Goal: Task Accomplishment & Management: Manage account settings

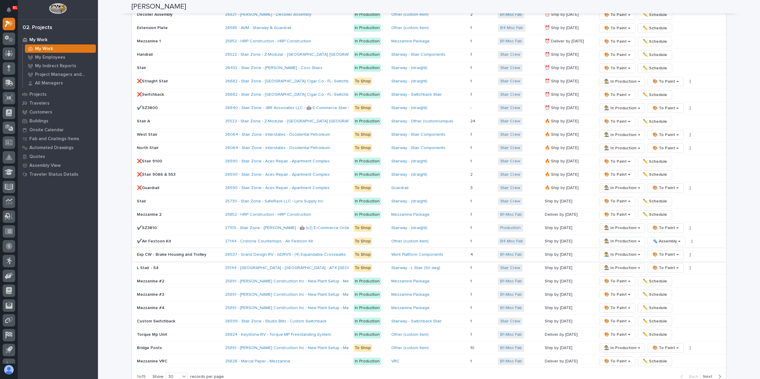
scroll to position [949, 0]
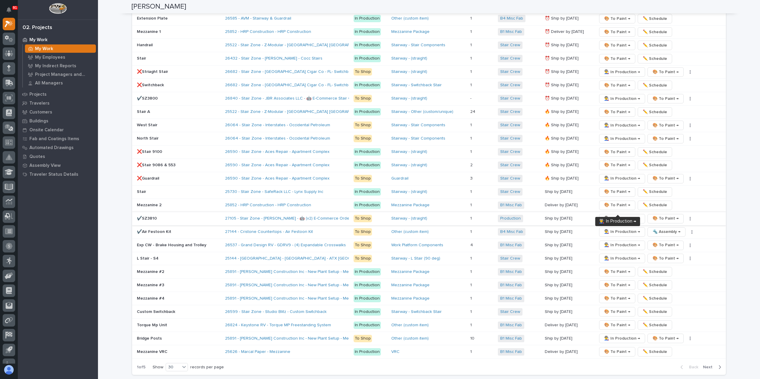
click at [609, 215] on span "👨‍🏭 In Production →" at bounding box center [622, 218] width 36 height 7
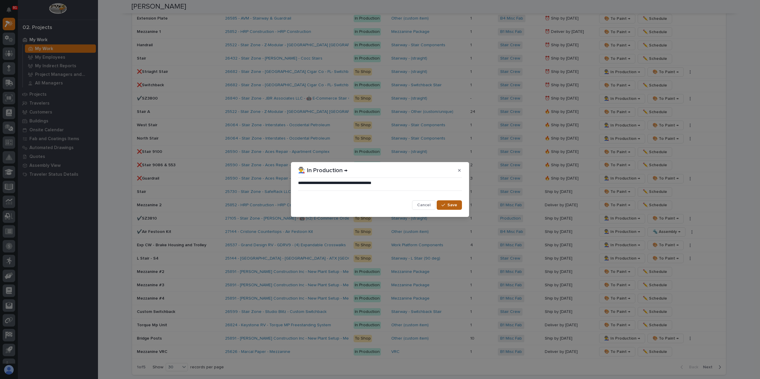
click at [446, 203] on button "Save" at bounding box center [448, 205] width 25 height 9
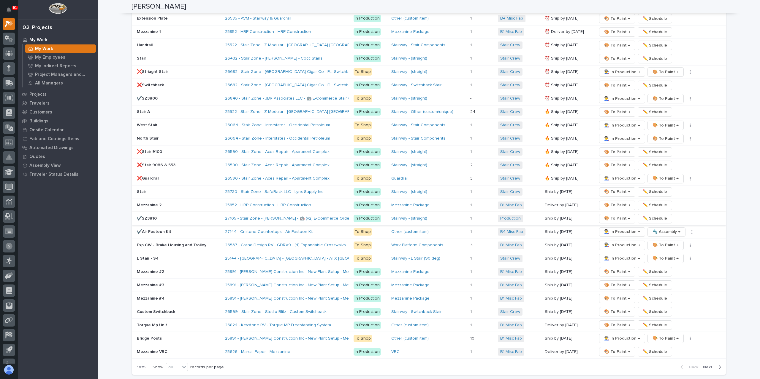
click at [644, 215] on span "✏️ Schedule" at bounding box center [654, 218] width 24 height 7
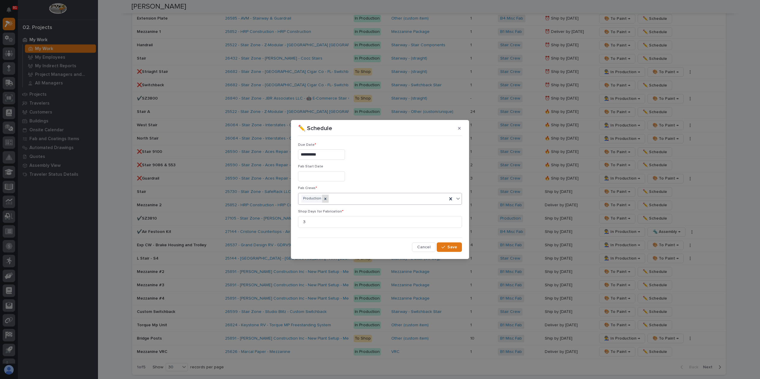
click at [324, 199] on icon at bounding box center [325, 199] width 2 height 2
click at [333, 196] on div "Select..." at bounding box center [376, 199] width 156 height 10
click at [455, 245] on span "Save" at bounding box center [452, 247] width 10 height 5
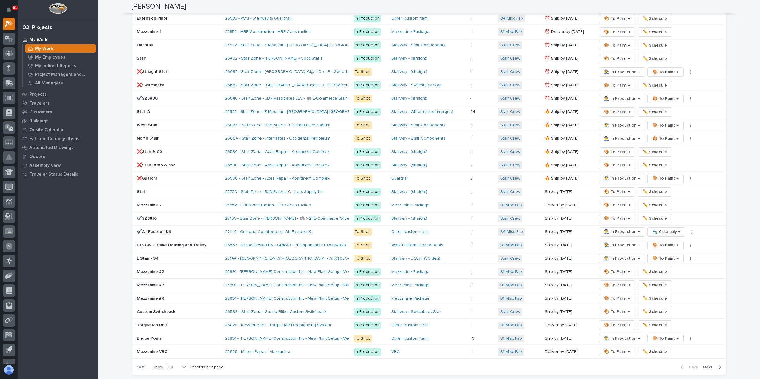
click at [704, 365] on span "Next" at bounding box center [709, 367] width 13 height 5
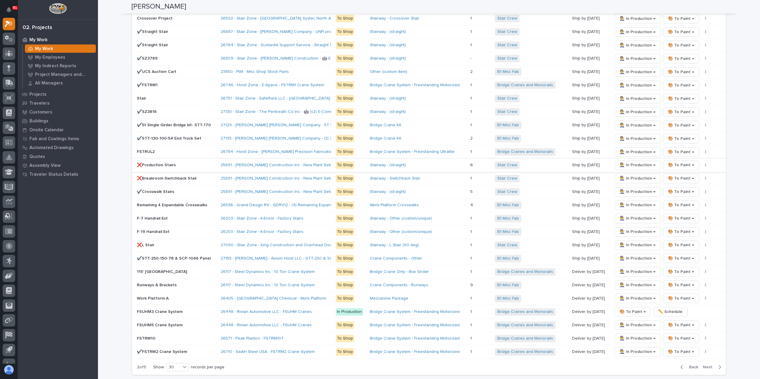
scroll to position [831, 0]
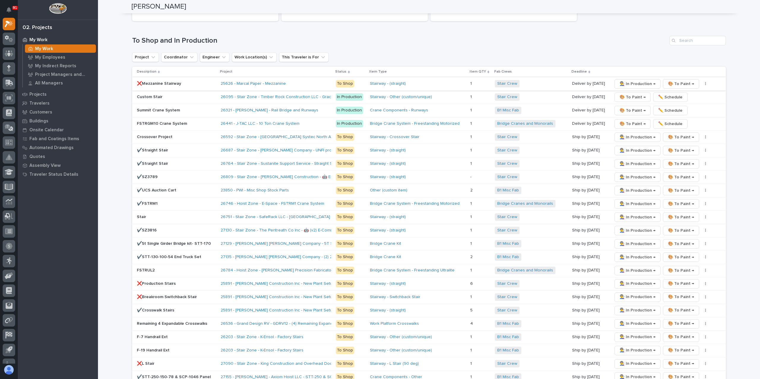
click at [640, 80] on span "👨‍🏭 In Production →" at bounding box center [637, 83] width 36 height 7
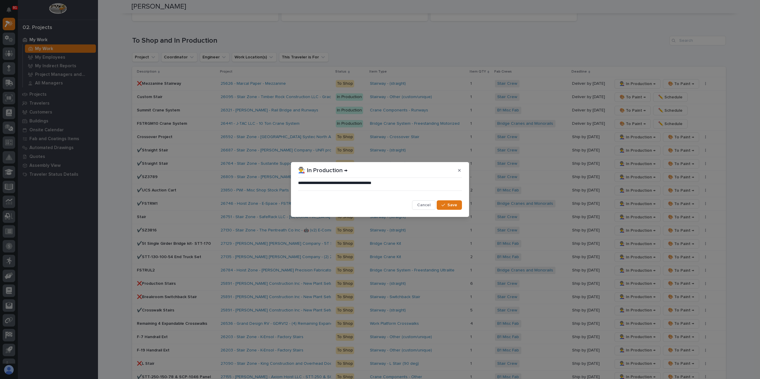
click at [450, 204] on span "Save" at bounding box center [452, 205] width 10 height 5
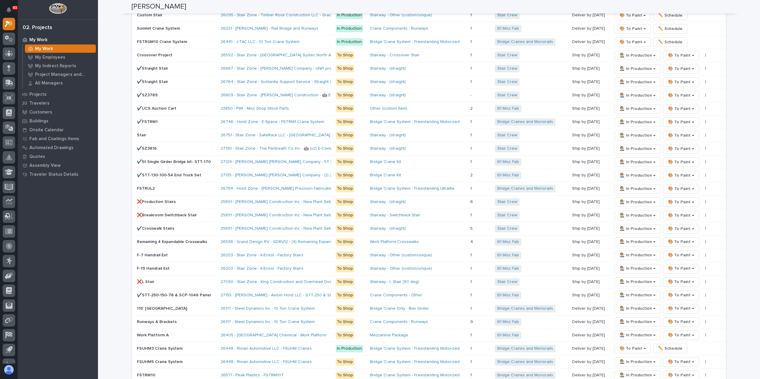
scroll to position [623, 0]
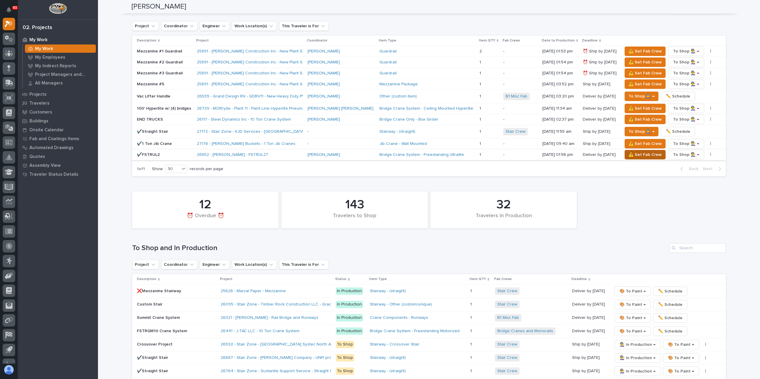
click at [628, 151] on span "⚠️ Set Fab Crew" at bounding box center [644, 154] width 33 height 7
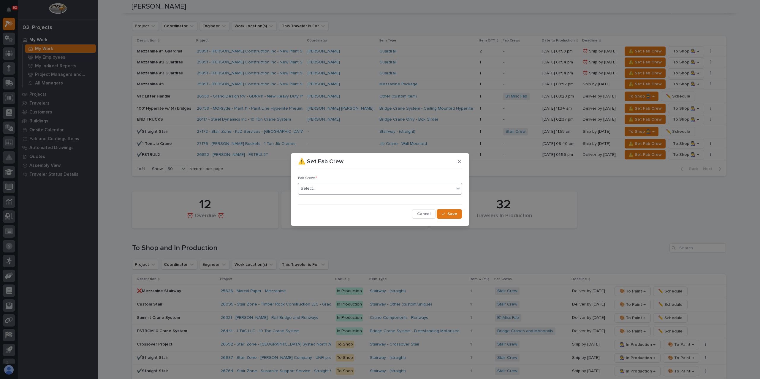
click at [328, 194] on div "Select..." at bounding box center [376, 189] width 156 height 10
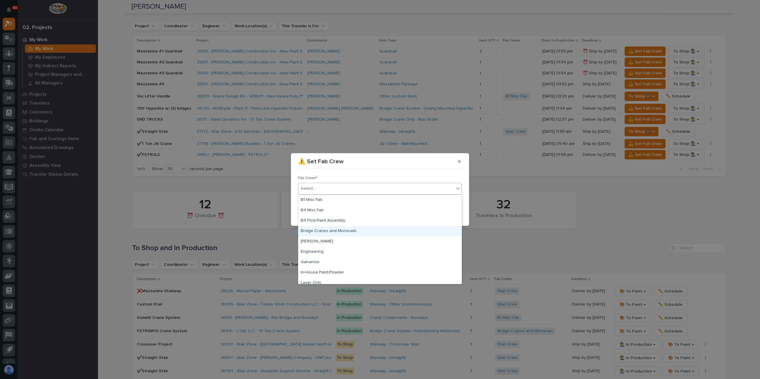
click at [328, 229] on div "Bridge Cranes and Monorails" at bounding box center [379, 231] width 163 height 10
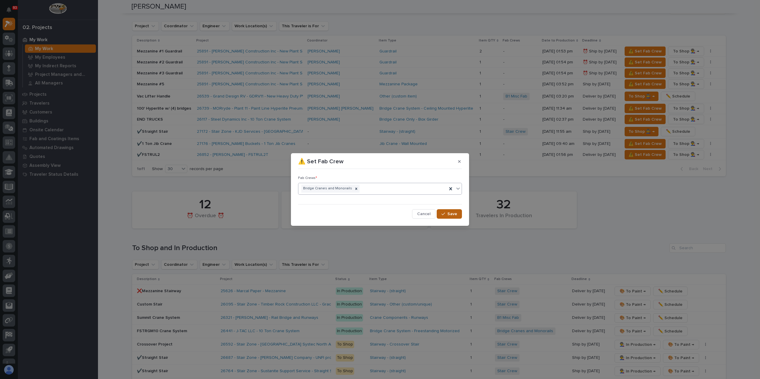
click at [454, 212] on span "Save" at bounding box center [452, 214] width 10 height 5
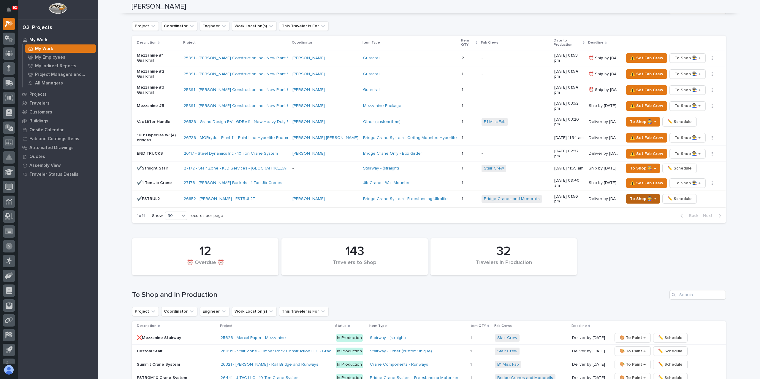
click at [630, 196] on span "To Shop 👨‍🏭 →" at bounding box center [643, 199] width 26 height 7
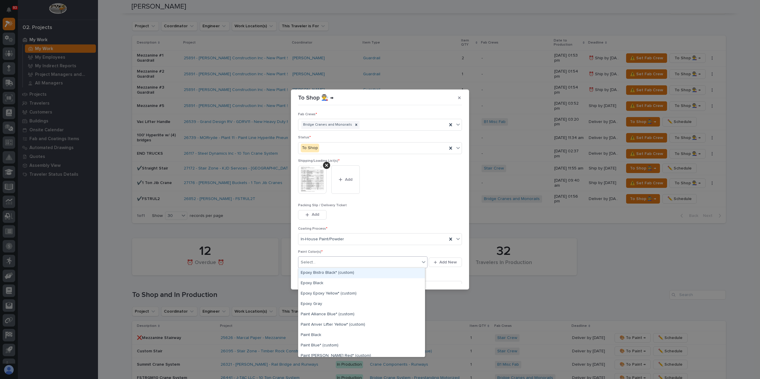
click at [316, 264] on div "Select..." at bounding box center [358, 263] width 121 height 10
click at [313, 322] on div "Paint Gray" at bounding box center [361, 319] width 126 height 10
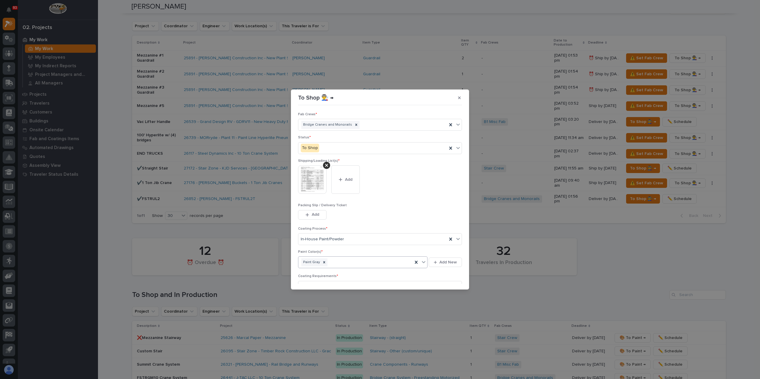
click at [325, 260] on div at bounding box center [324, 263] width 7 height 8
click at [325, 260] on div "Select..." at bounding box center [358, 263] width 121 height 10
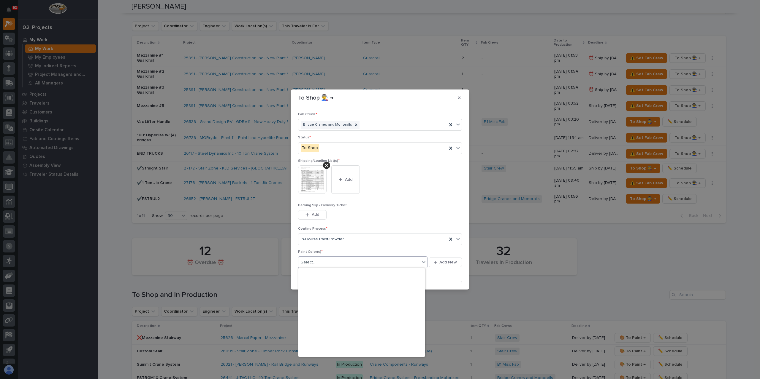
scroll to position [148, 0]
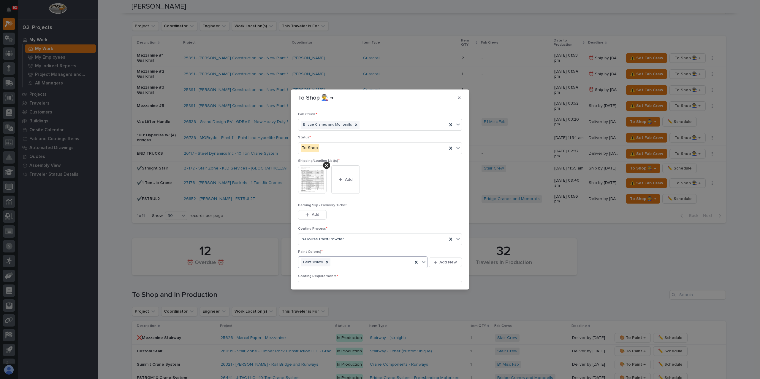
click at [342, 263] on div "Paint Yellow" at bounding box center [355, 263] width 114 height 10
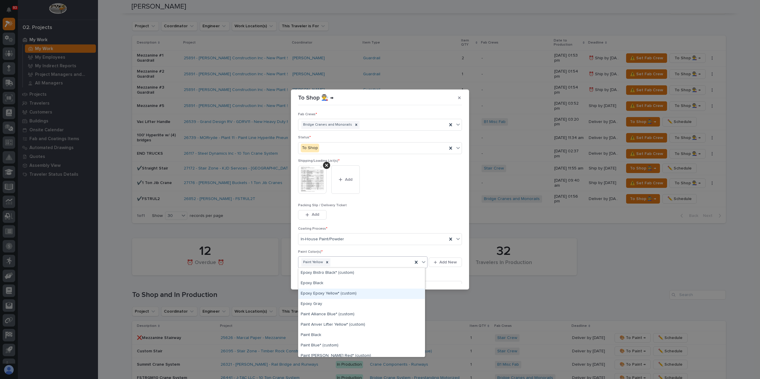
scroll to position [119, 0]
click at [314, 289] on div "Paint Gray" at bounding box center [361, 290] width 126 height 10
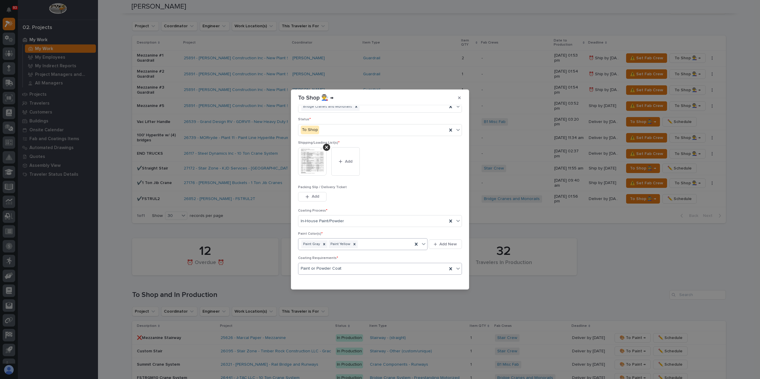
scroll to position [32, 0]
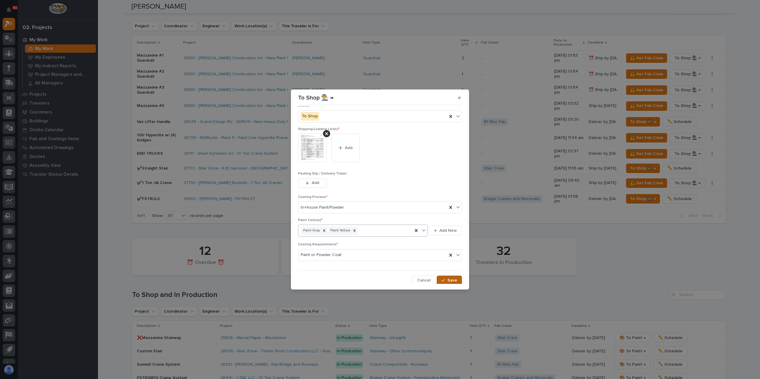
click at [447, 280] on span "Save" at bounding box center [452, 280] width 10 height 5
